Goal: Check status: Check status

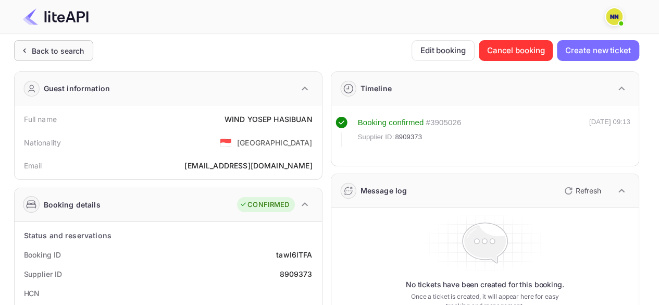
click at [67, 41] on div "Back to search" at bounding box center [53, 50] width 79 height 21
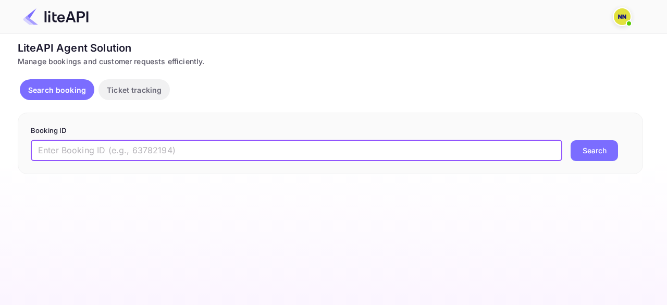
click at [128, 154] on input "text" at bounding box center [296, 150] width 531 height 21
paste input "8721697"
type input "8721697"
click at [570, 140] on button "Search" at bounding box center [593, 150] width 47 height 21
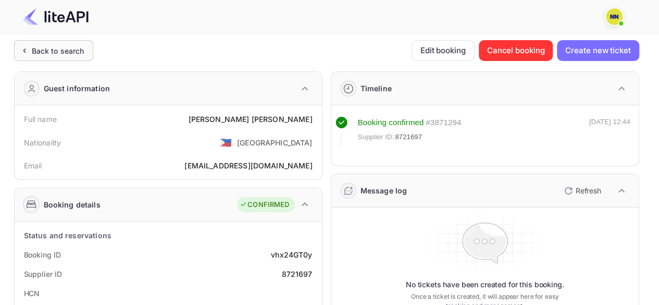
click at [61, 45] on div "Back to search" at bounding box center [58, 50] width 53 height 11
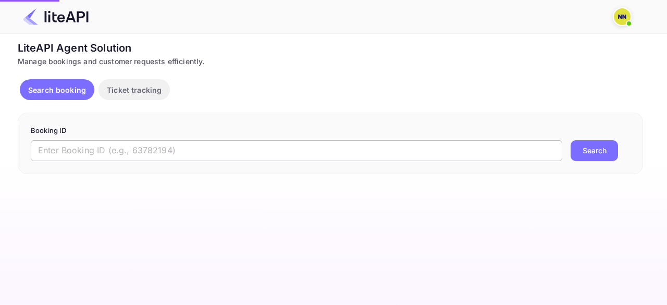
click at [195, 154] on input "text" at bounding box center [296, 150] width 531 height 21
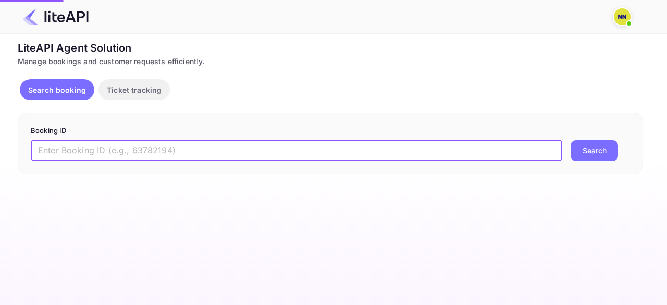
paste input "8904638"
type input "8904638"
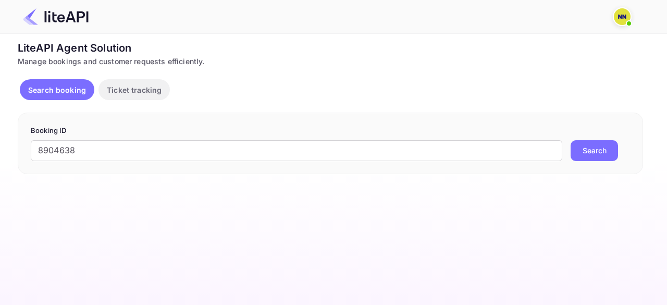
click at [595, 156] on button "Search" at bounding box center [593, 150] width 47 height 21
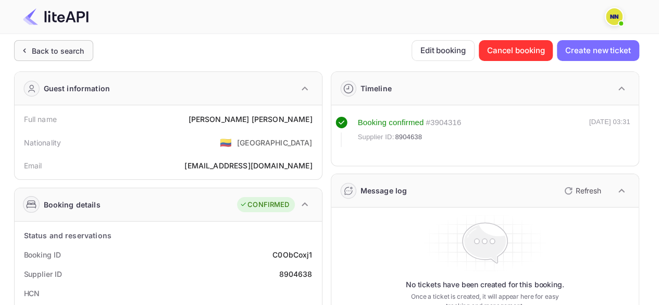
click at [68, 56] on div "Back to search" at bounding box center [58, 50] width 53 height 11
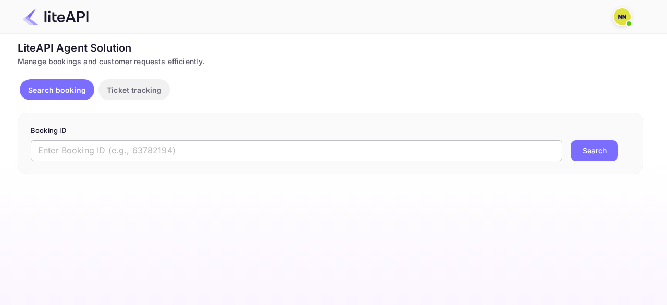
click at [153, 156] on input "text" at bounding box center [296, 150] width 531 height 21
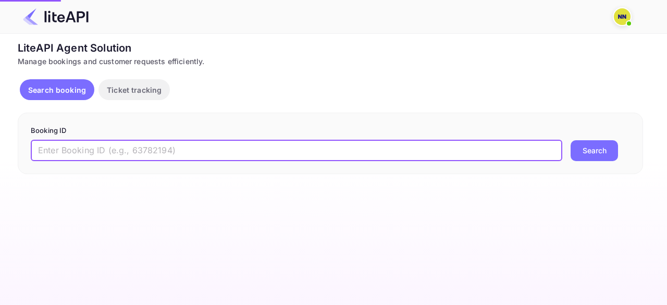
paste input "8904684"
type input "8904684"
click at [592, 152] on button "Search" at bounding box center [593, 150] width 47 height 21
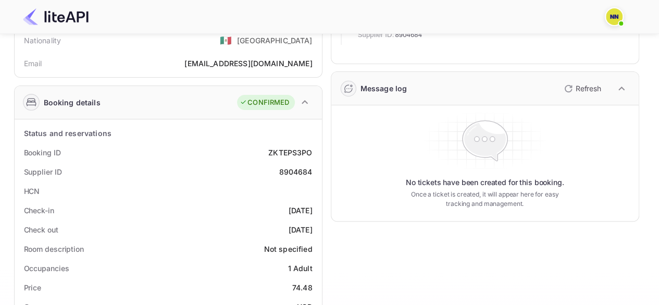
scroll to position [104, 0]
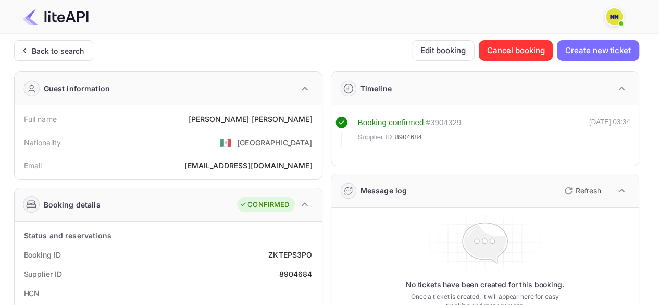
click at [89, 86] on div "Guest information" at bounding box center [77, 88] width 67 height 11
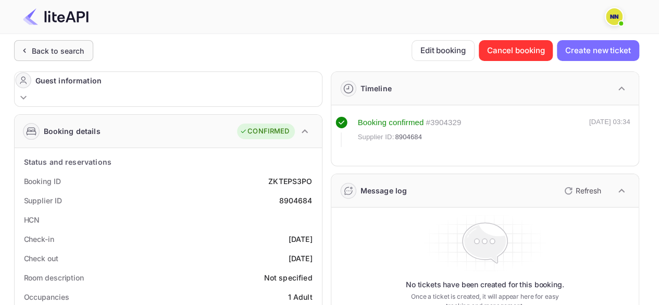
click at [54, 46] on div "Back to search" at bounding box center [58, 50] width 53 height 11
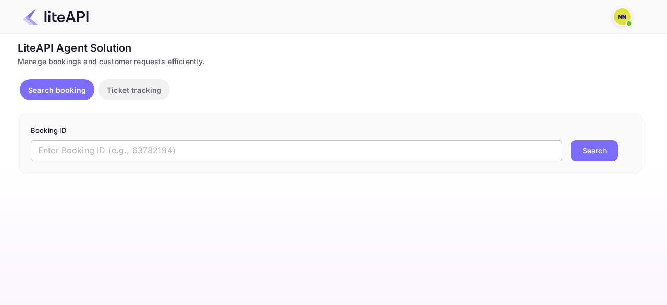
drag, startPoint x: 105, startPoint y: 138, endPoint x: 106, endPoint y: 155, distance: 17.2
click at [106, 140] on form "Booking ID ​ Search" at bounding box center [330, 142] width 599 height 35
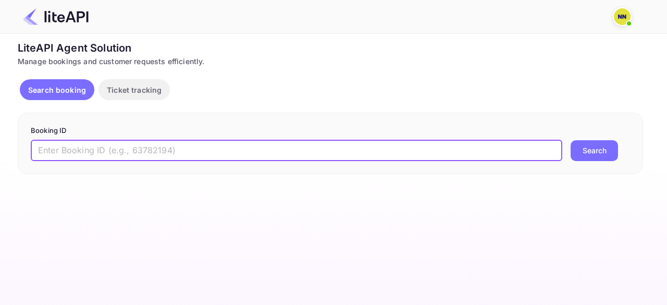
click at [107, 155] on input "text" at bounding box center [296, 150] width 531 height 21
paste input "8901192"
type input "8901192"
click at [585, 153] on button "Search" at bounding box center [593, 150] width 47 height 21
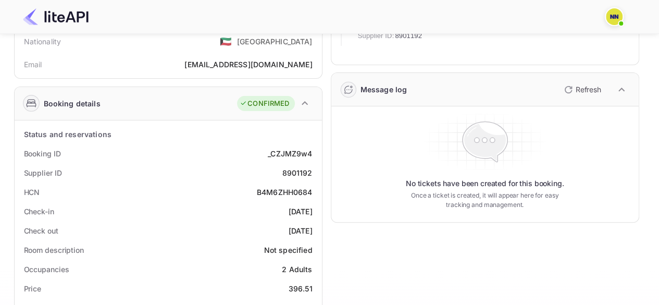
scroll to position [104, 0]
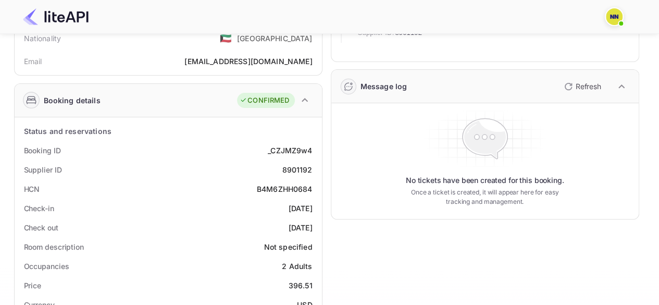
click at [275, 187] on div "B4M6ZHH0684" at bounding box center [285, 188] width 56 height 11
copy div "B4M6ZHH0684"
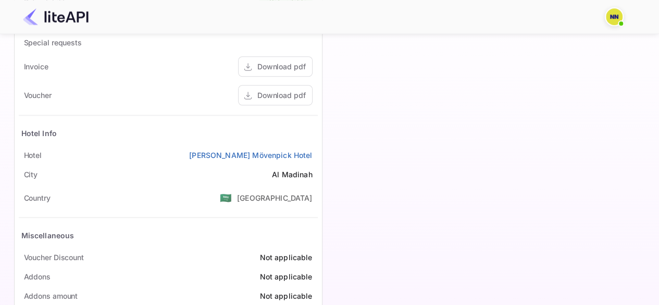
scroll to position [451, 0]
